Goal: Find specific page/section: Find specific page/section

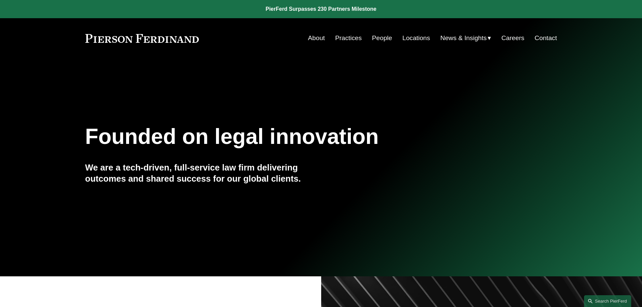
click at [413, 35] on link "Locations" at bounding box center [416, 38] width 28 height 13
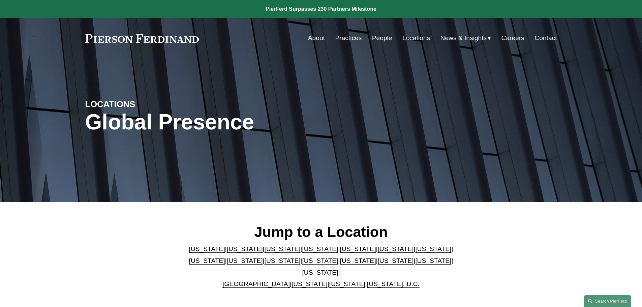
click at [340, 252] on link "[US_STATE]" at bounding box center [358, 248] width 36 height 7
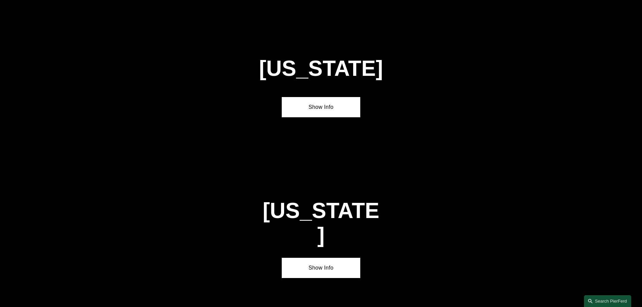
scroll to position [874, 0]
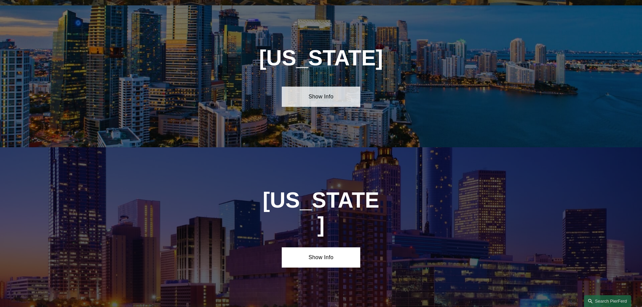
click at [333, 90] on link "Show Info" at bounding box center [321, 97] width 79 height 20
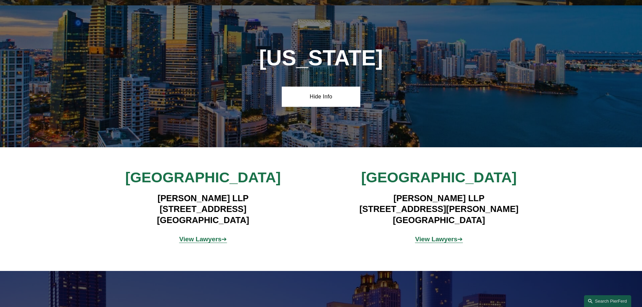
click at [439, 236] on strong "View Lawyers" at bounding box center [436, 239] width 42 height 7
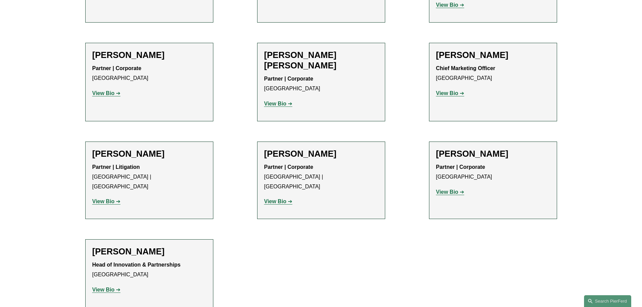
scroll to position [236, 0]
